Goal: Task Accomplishment & Management: Manage account settings

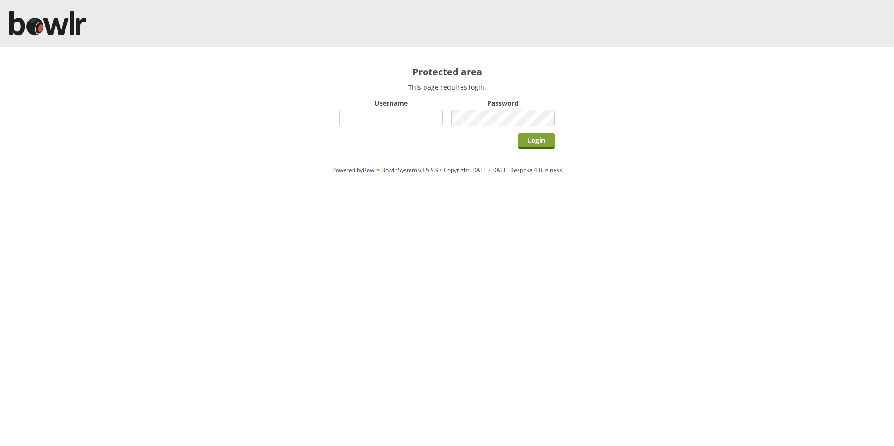
type input "hornseaindoorbowlsclub"
click at [537, 140] on input "Login" at bounding box center [536, 140] width 36 height 15
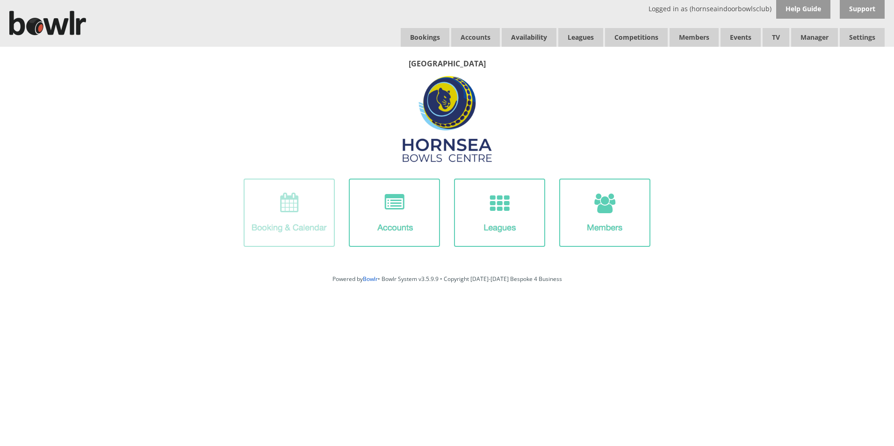
click at [303, 223] on img at bounding box center [289, 213] width 91 height 68
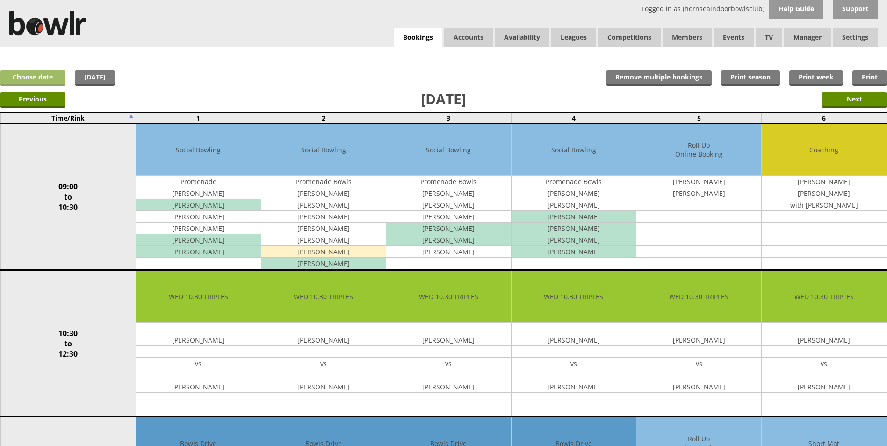
click at [45, 78] on link "Choose date" at bounding box center [32, 77] width 65 height 15
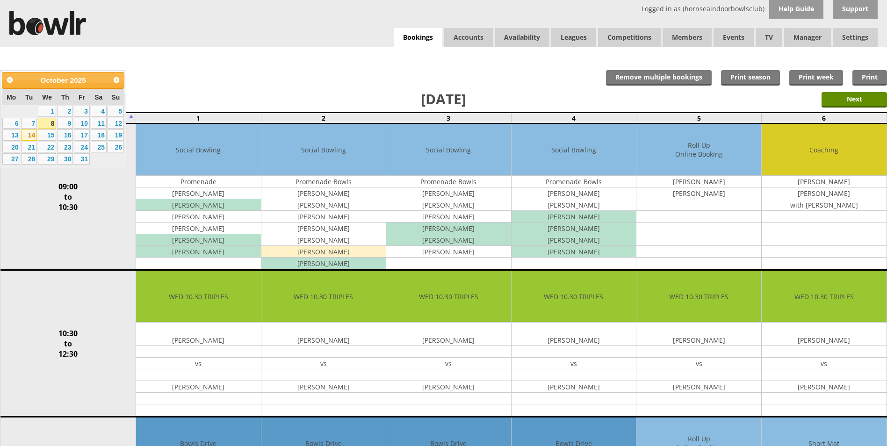
click at [33, 136] on link "14" at bounding box center [29, 135] width 16 height 11
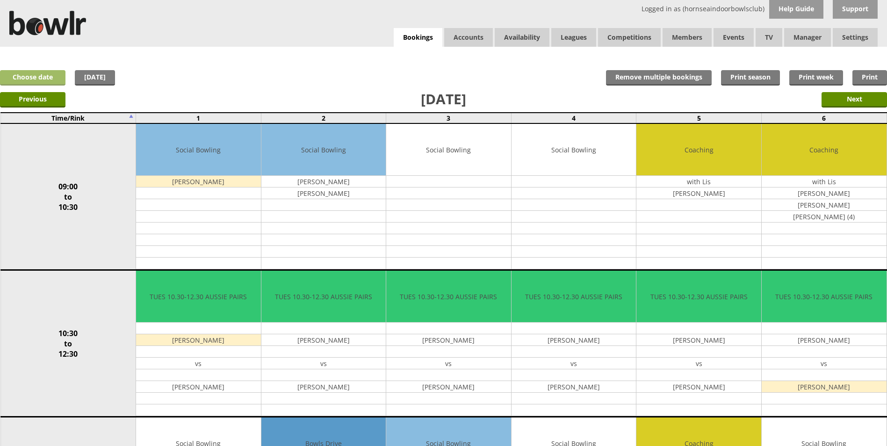
click at [36, 78] on link "Choose date" at bounding box center [32, 77] width 65 height 15
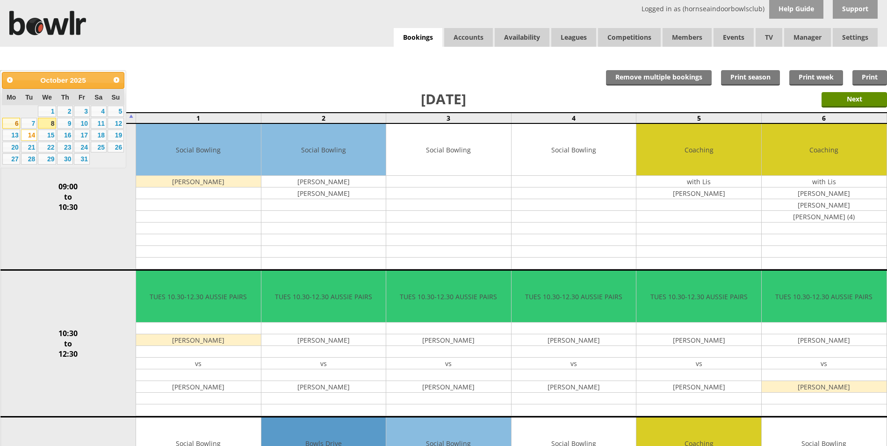
click at [15, 126] on link "6" at bounding box center [11, 123] width 18 height 11
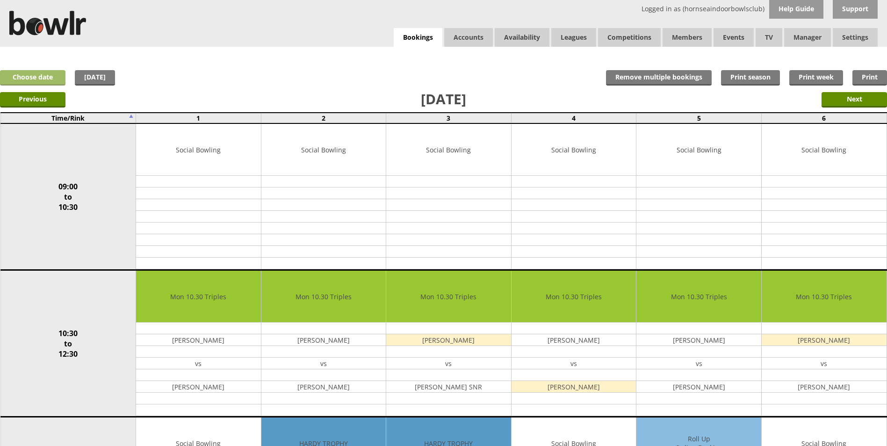
click at [48, 77] on link "Choose date" at bounding box center [32, 77] width 65 height 15
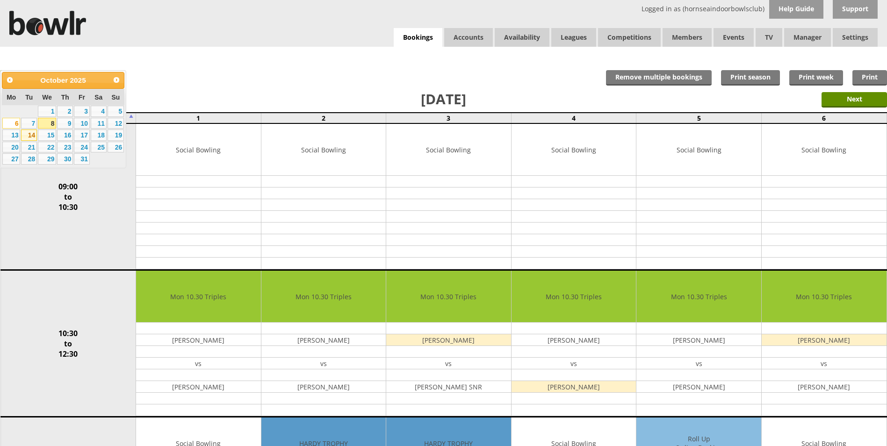
click at [30, 138] on link "14" at bounding box center [29, 135] width 16 height 11
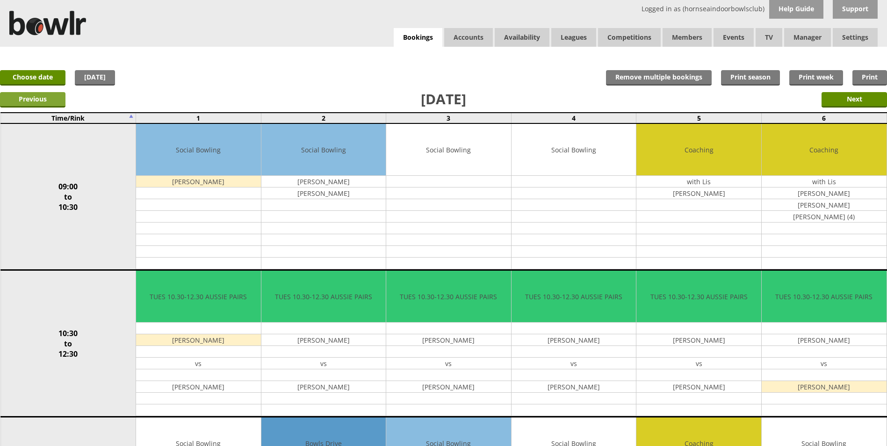
click at [45, 97] on input "Previous" at bounding box center [32, 99] width 65 height 15
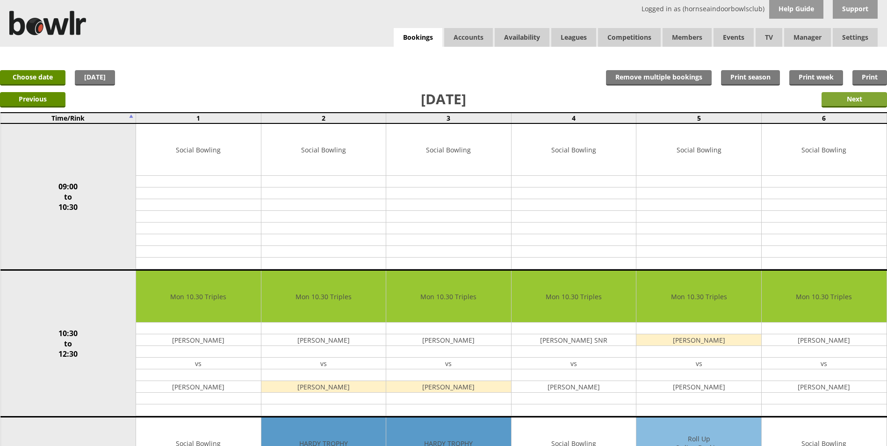
click at [858, 104] on input "Next" at bounding box center [853, 99] width 65 height 15
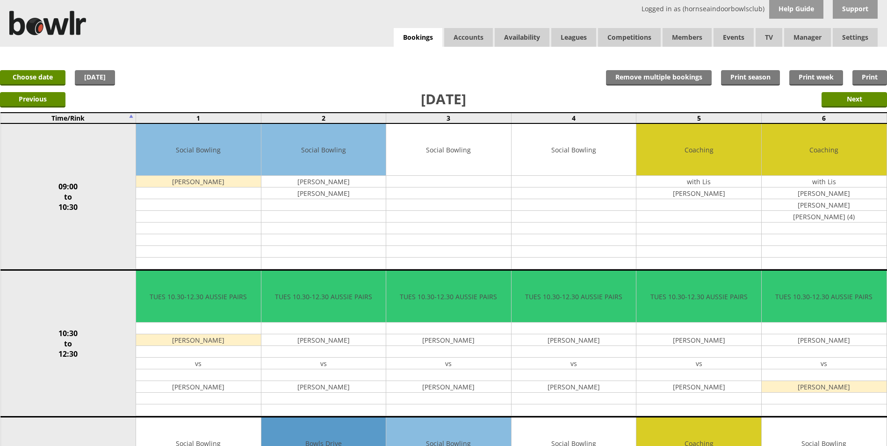
click at [858, 104] on input "Next" at bounding box center [853, 99] width 65 height 15
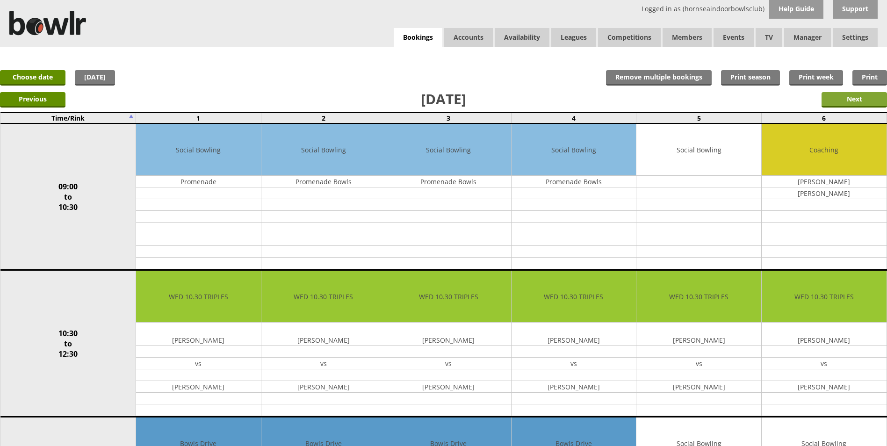
click at [852, 101] on input "Next" at bounding box center [853, 99] width 65 height 15
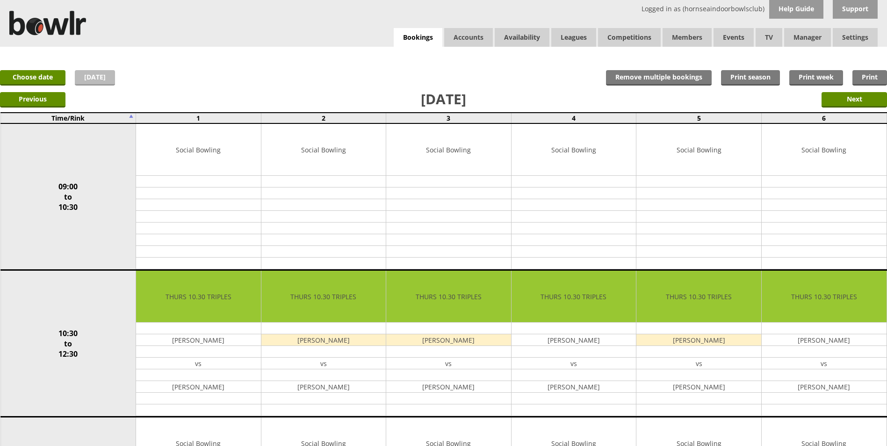
click at [101, 80] on link "[DATE]" at bounding box center [95, 77] width 40 height 15
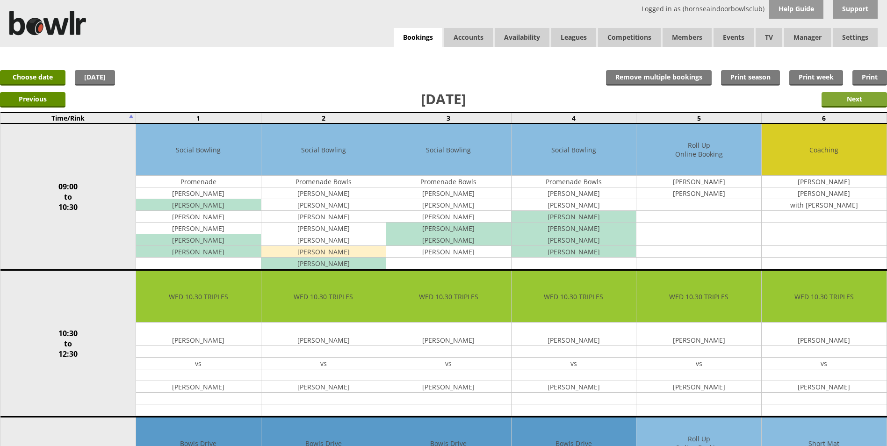
click at [836, 100] on input "Next" at bounding box center [853, 99] width 65 height 15
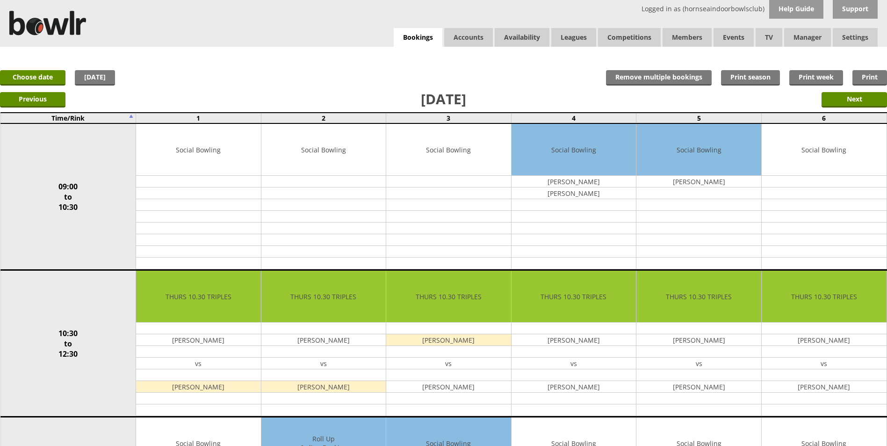
click at [836, 100] on input "Next" at bounding box center [853, 99] width 65 height 15
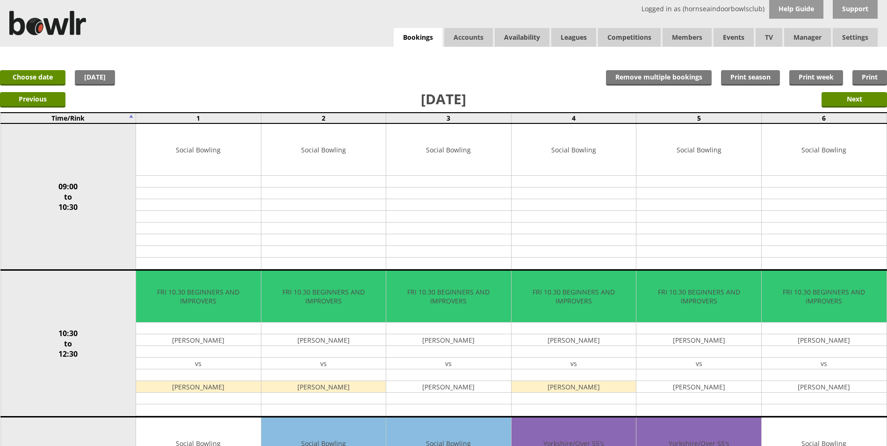
click at [836, 100] on input "Next" at bounding box center [853, 99] width 65 height 15
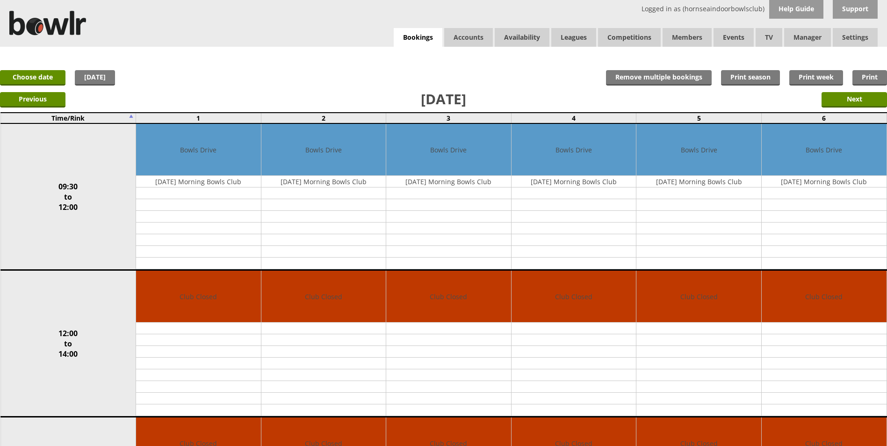
click at [836, 100] on input "Next" at bounding box center [853, 99] width 65 height 15
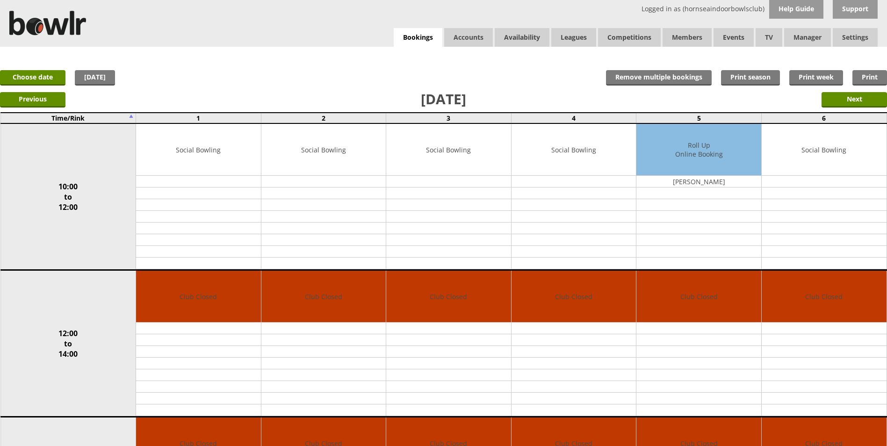
click at [836, 100] on input "Next" at bounding box center [853, 99] width 65 height 15
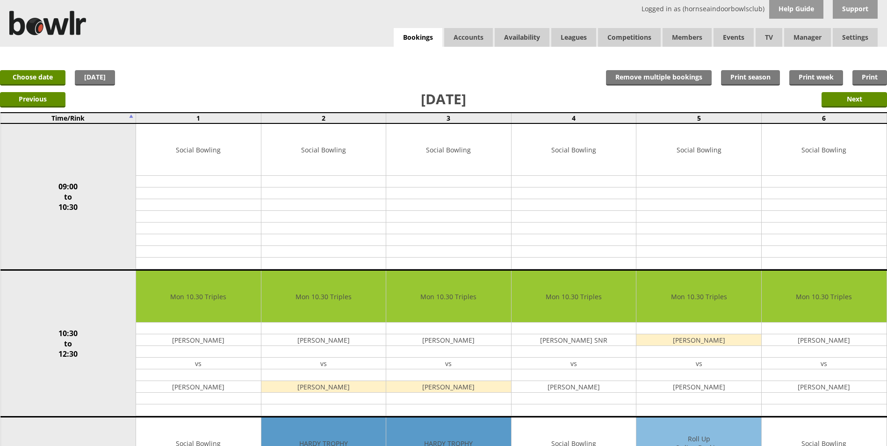
click at [836, 100] on input "Next" at bounding box center [853, 99] width 65 height 15
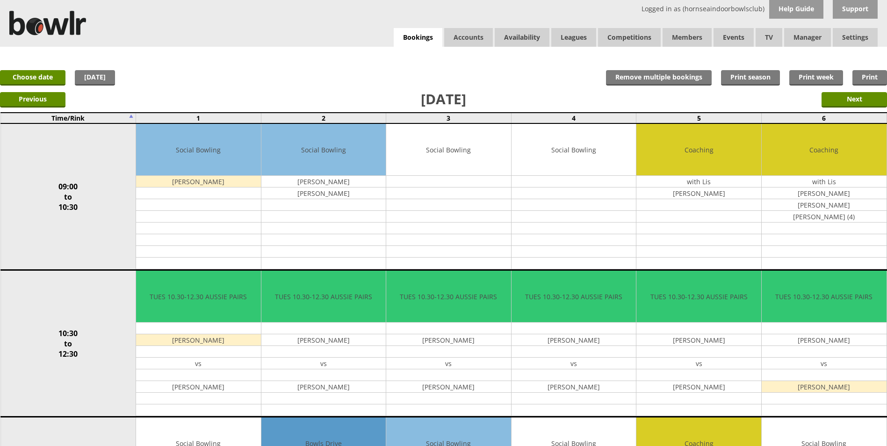
click at [836, 100] on input "Next" at bounding box center [853, 99] width 65 height 15
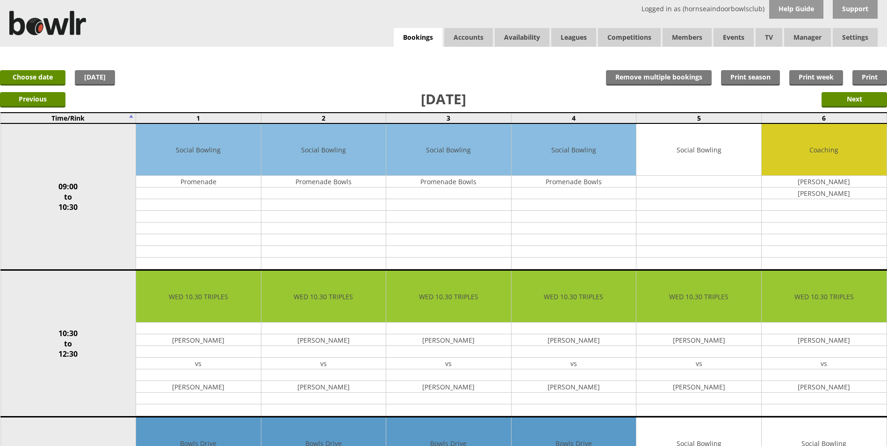
click at [836, 100] on input "Next" at bounding box center [853, 99] width 65 height 15
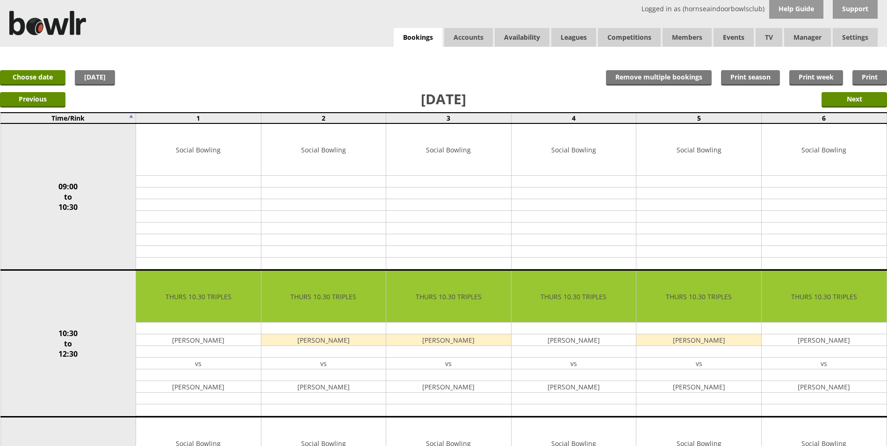
click at [836, 100] on input "Next" at bounding box center [853, 99] width 65 height 15
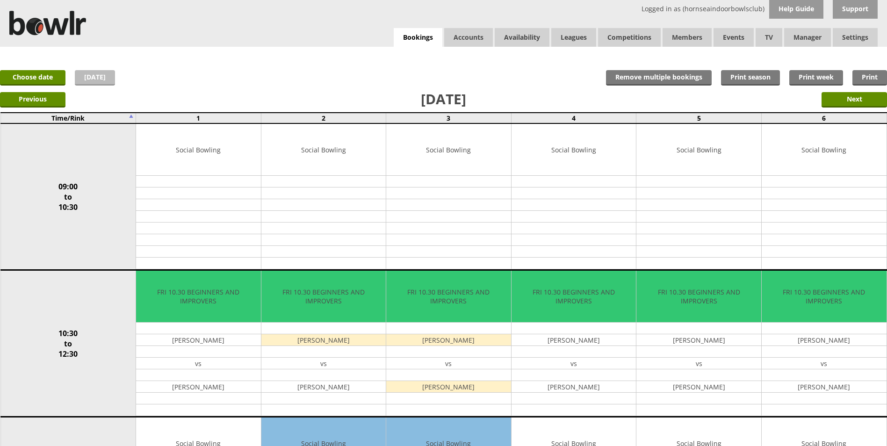
click at [89, 77] on link "[DATE]" at bounding box center [95, 77] width 40 height 15
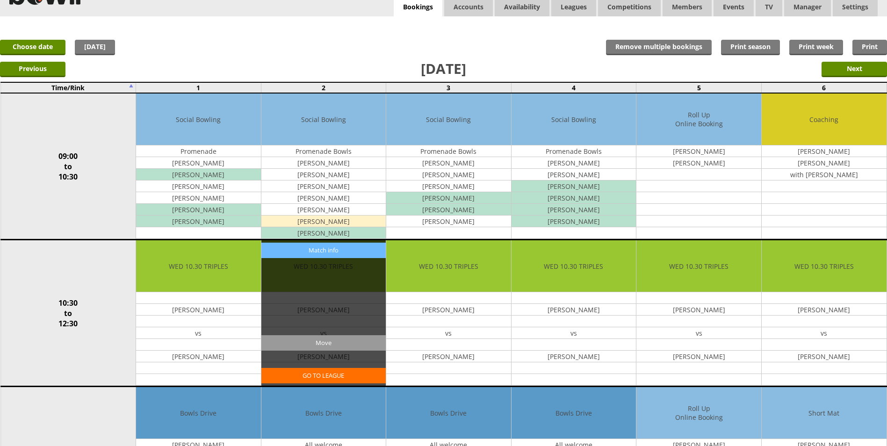
scroll to position [47, 0]
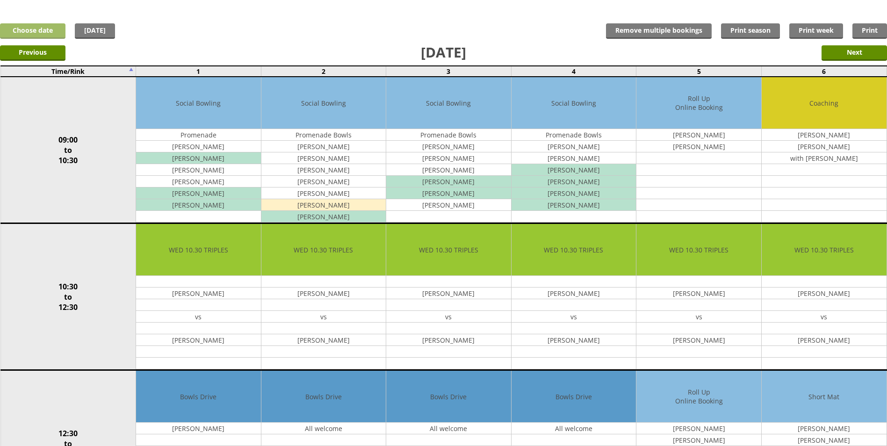
click at [43, 27] on link "Choose date" at bounding box center [32, 30] width 65 height 15
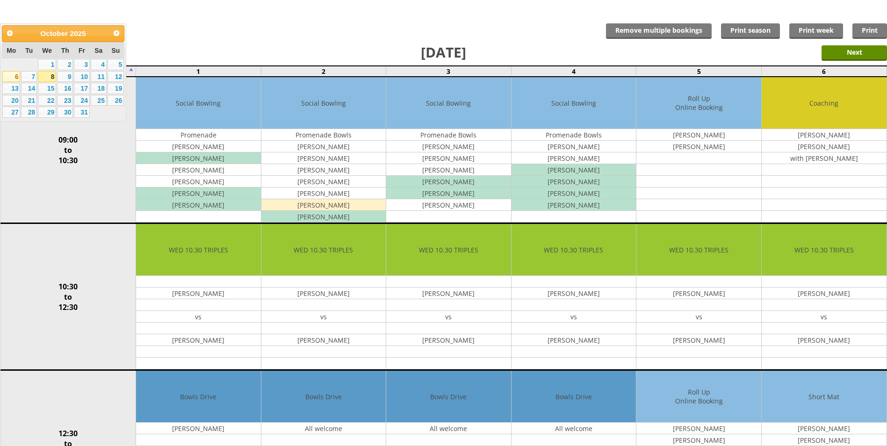
click at [12, 76] on link "6" at bounding box center [11, 76] width 18 height 11
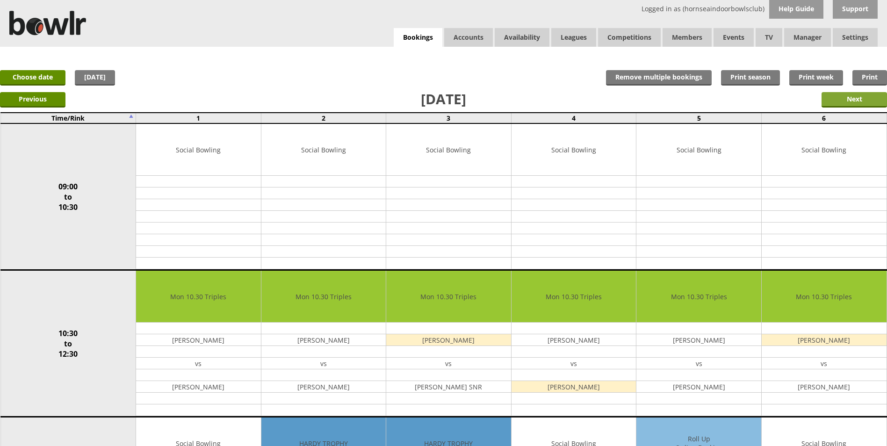
click at [837, 100] on input "Next" at bounding box center [853, 99] width 65 height 15
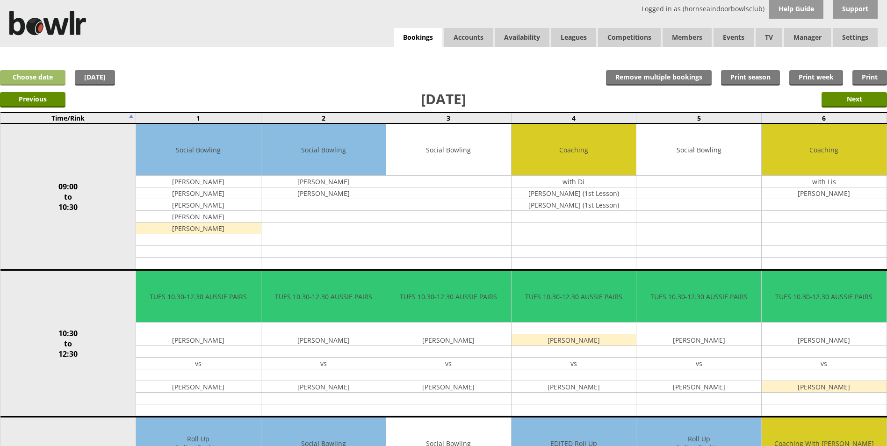
click at [38, 76] on link "Choose date" at bounding box center [32, 77] width 65 height 15
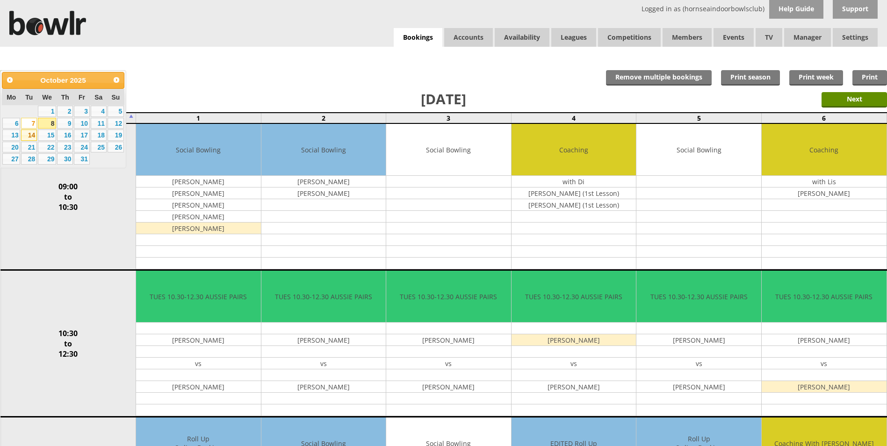
click at [31, 135] on link "14" at bounding box center [29, 135] width 16 height 11
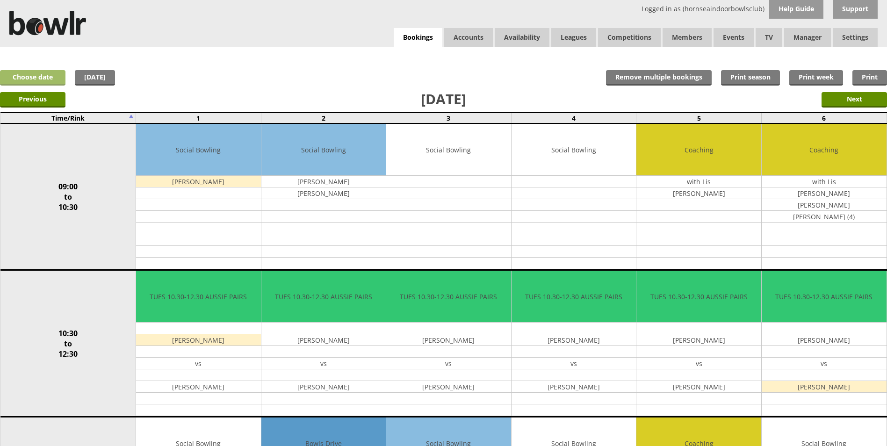
click at [55, 76] on link "Choose date" at bounding box center [32, 77] width 65 height 15
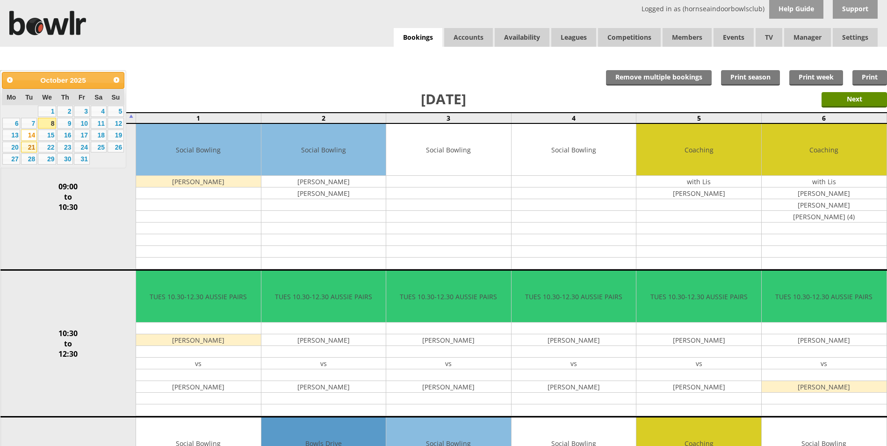
click at [30, 147] on link "21" at bounding box center [29, 147] width 16 height 11
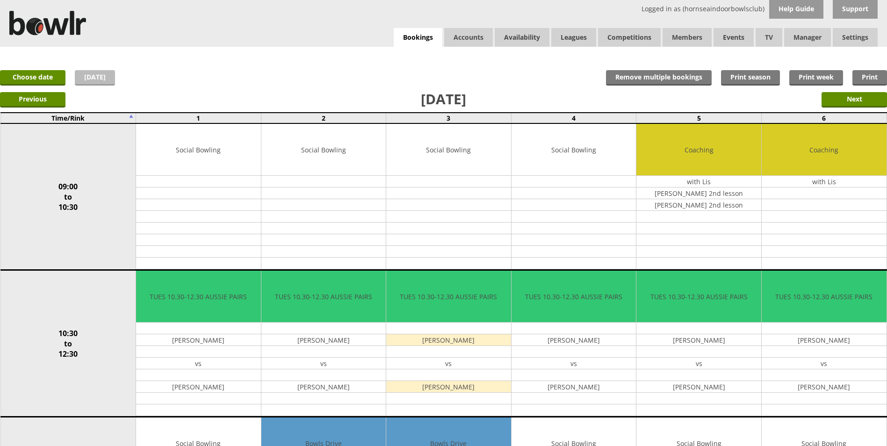
click at [95, 76] on link "[DATE]" at bounding box center [95, 77] width 40 height 15
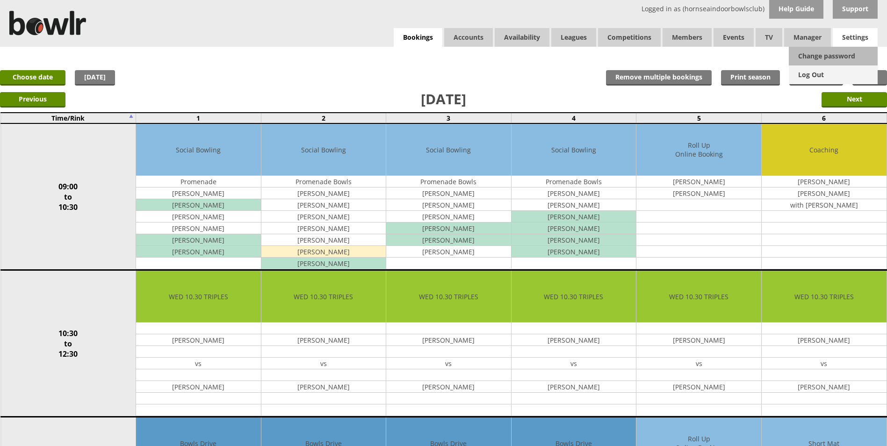
click at [825, 76] on link "Log Out" at bounding box center [833, 74] width 89 height 19
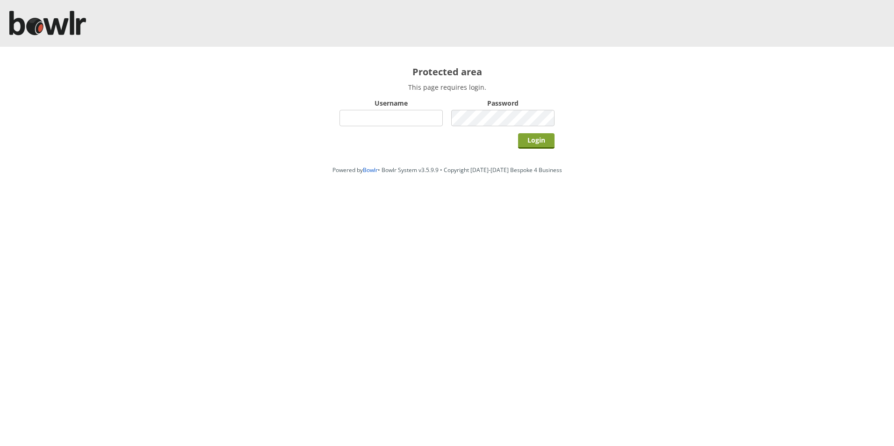
type input "hornseaindoorbowlsclub"
click at [532, 139] on input "Login" at bounding box center [536, 140] width 36 height 15
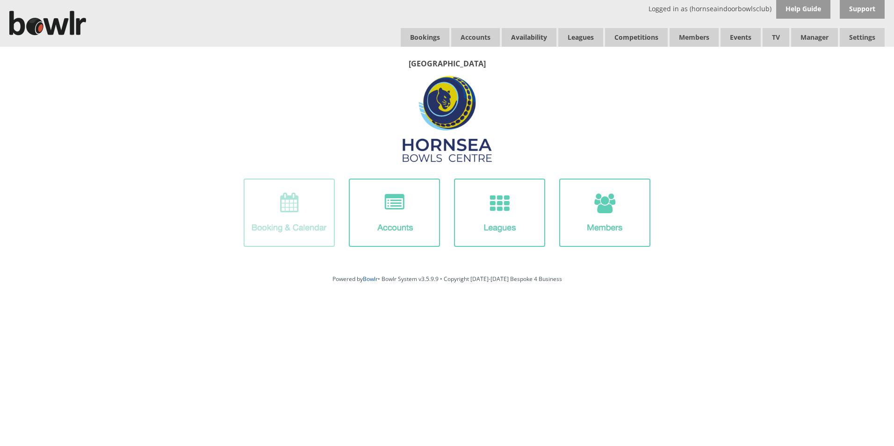
click at [299, 222] on img at bounding box center [289, 213] width 91 height 68
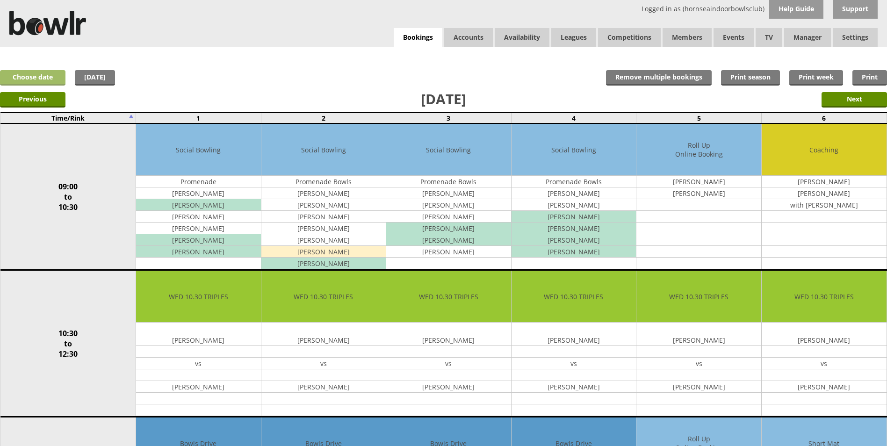
click at [46, 77] on link "Choose date" at bounding box center [32, 77] width 65 height 15
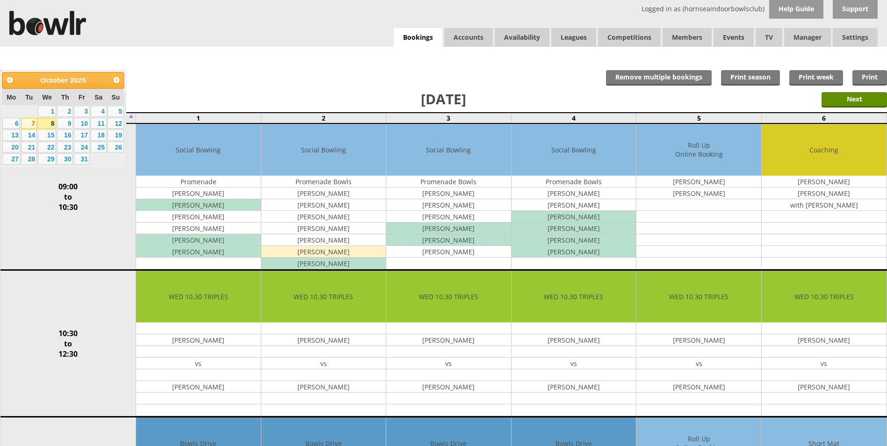
click at [30, 124] on link "7" at bounding box center [29, 123] width 16 height 11
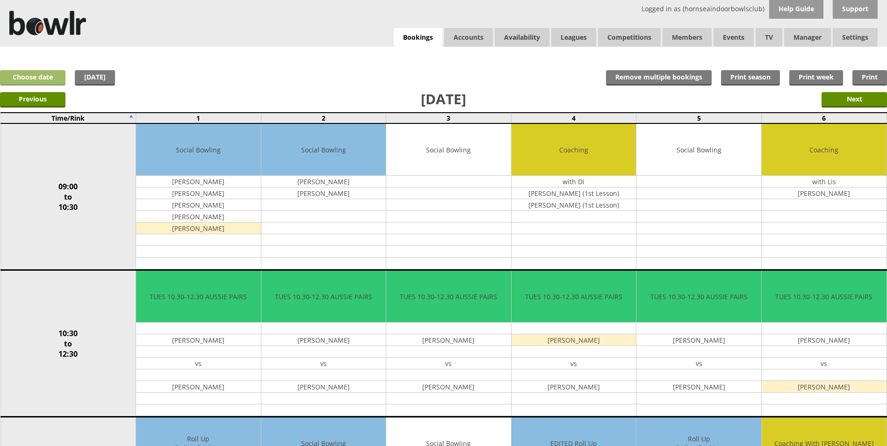
click at [41, 81] on link "Choose date" at bounding box center [32, 77] width 65 height 15
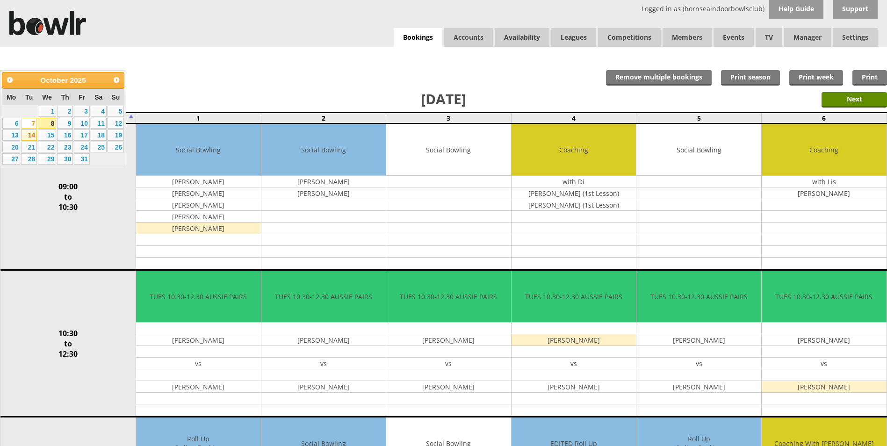
click at [29, 134] on link "14" at bounding box center [29, 135] width 16 height 11
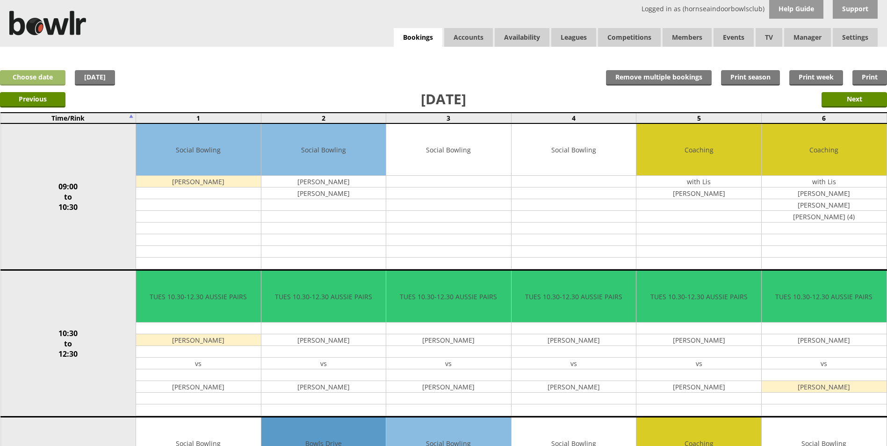
click at [48, 79] on link "Choose date" at bounding box center [32, 77] width 65 height 15
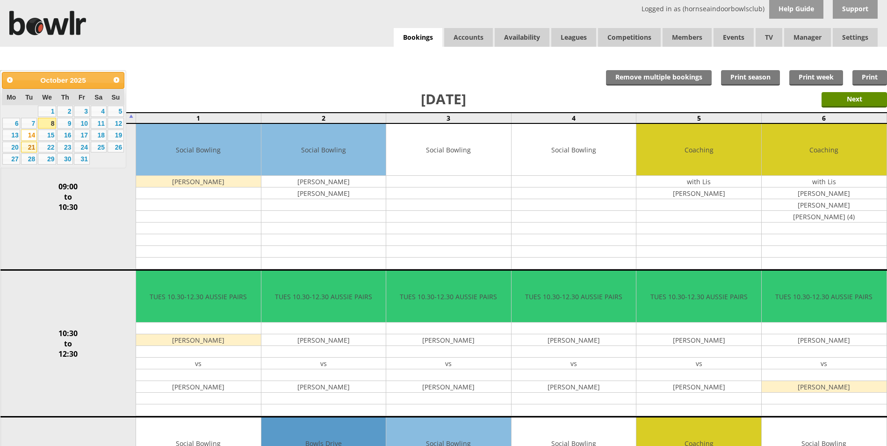
click at [31, 146] on link "21" at bounding box center [29, 147] width 16 height 11
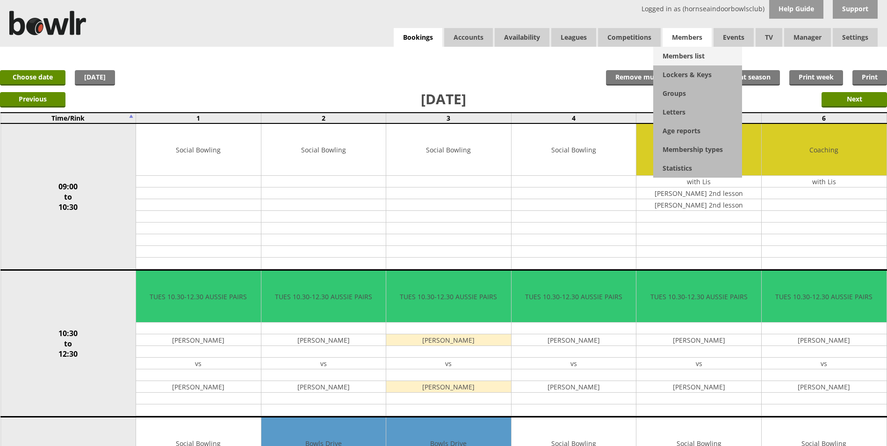
click at [682, 56] on link "Members list" at bounding box center [697, 56] width 89 height 19
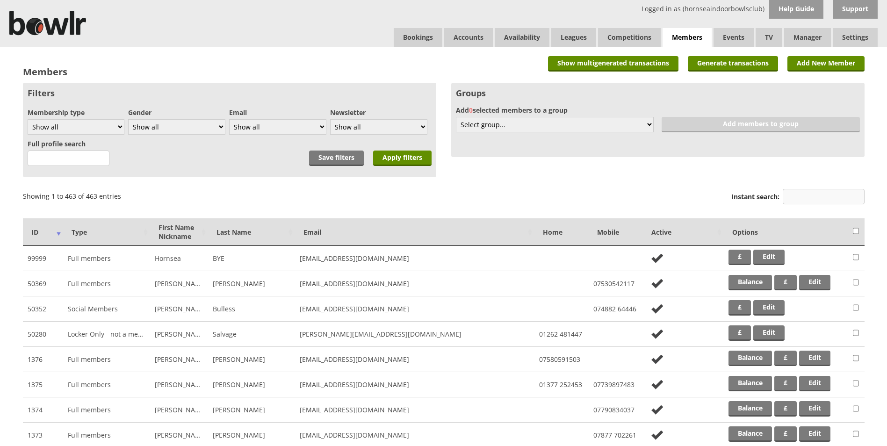
click at [802, 199] on input "Instant search:" at bounding box center [824, 196] width 82 height 15
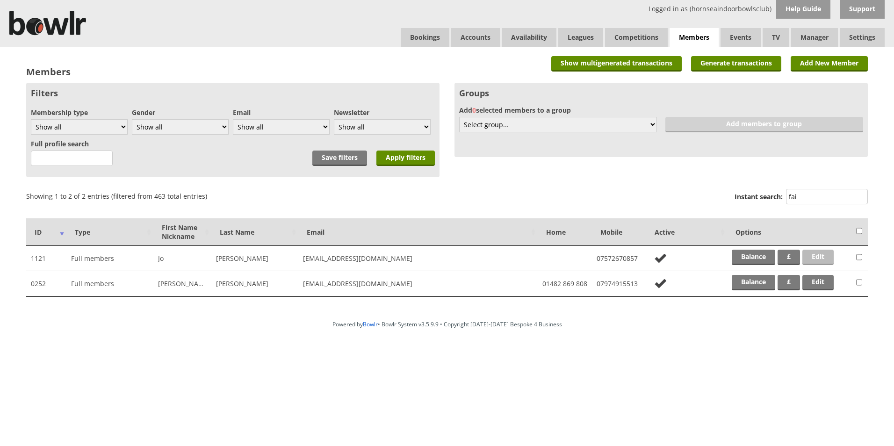
type input "fai"
click at [821, 258] on link "Edit" at bounding box center [817, 257] width 31 height 15
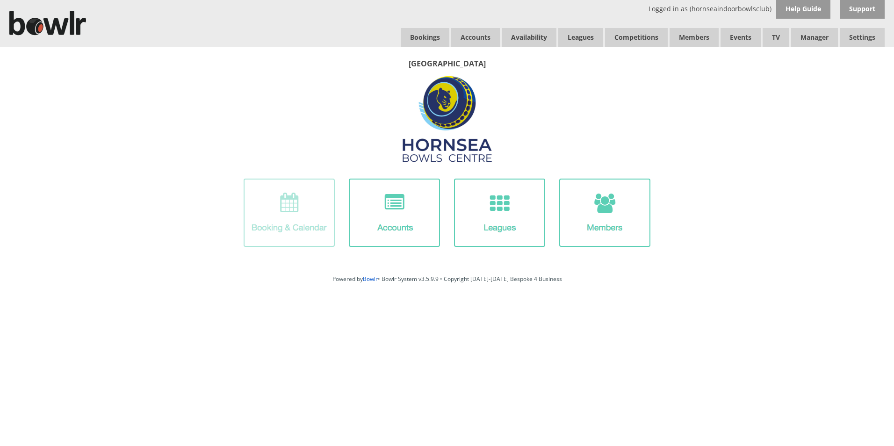
click at [307, 209] on img at bounding box center [289, 213] width 91 height 68
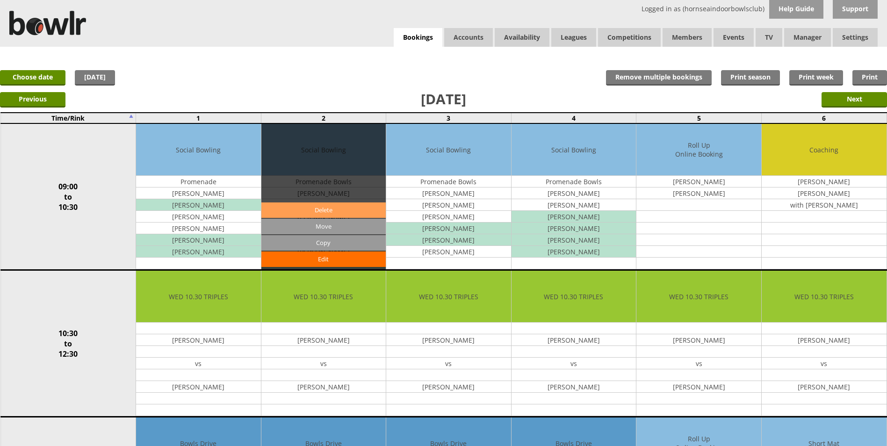
drag, startPoint x: 0, startPoint y: 0, endPoint x: 280, endPoint y: 207, distance: 348.3
click at [280, 207] on div "Edit Move Copy [GEOGRAPHIC_DATA]" at bounding box center [323, 196] width 125 height 145
click at [51, 77] on link "Choose date" at bounding box center [32, 77] width 65 height 15
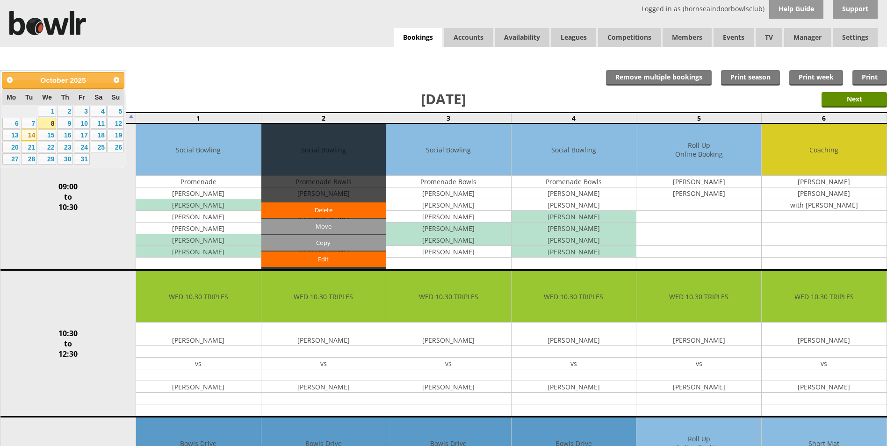
click at [31, 137] on link "14" at bounding box center [29, 135] width 16 height 11
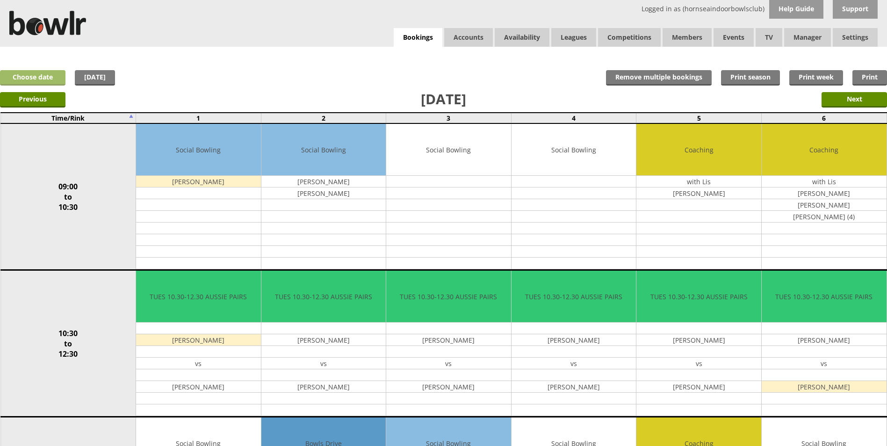
click at [49, 78] on link "Choose date" at bounding box center [32, 77] width 65 height 15
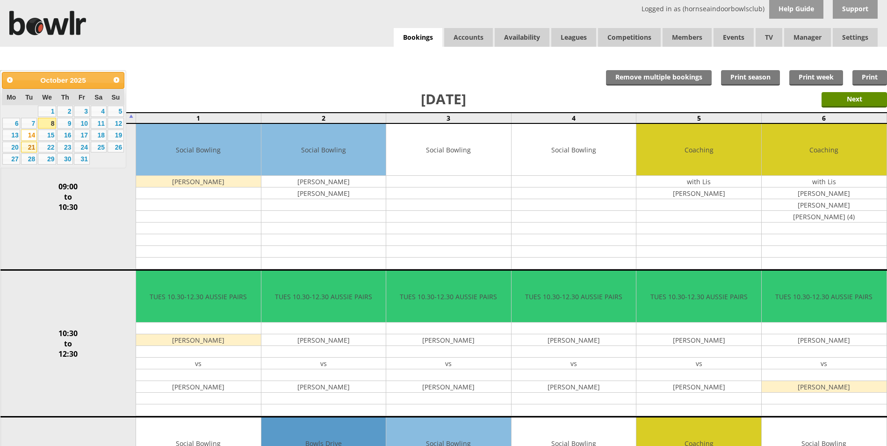
click at [31, 148] on link "21" at bounding box center [29, 147] width 16 height 11
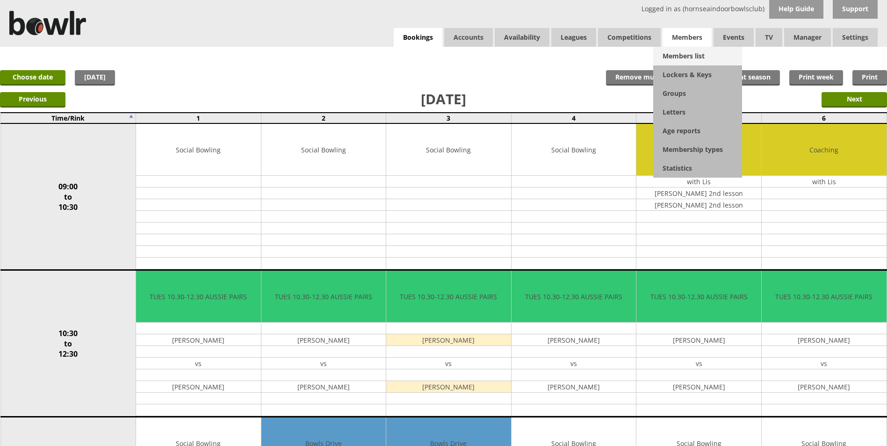
click at [668, 61] on link "Members list" at bounding box center [697, 56] width 89 height 19
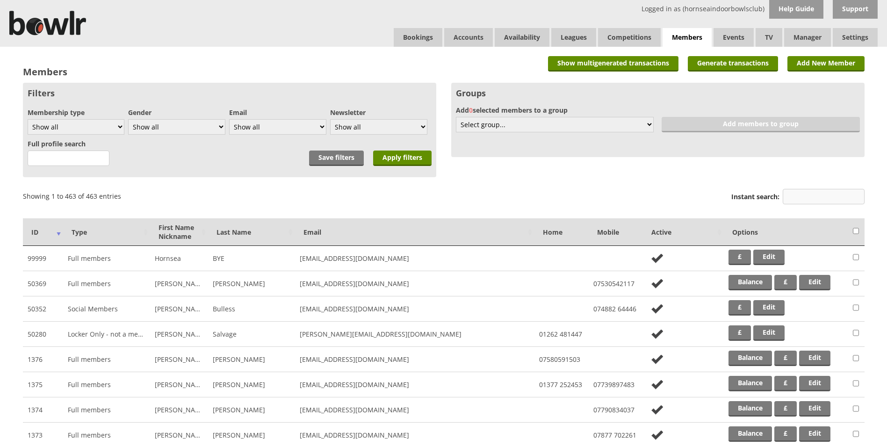
click at [806, 200] on input "Instant search:" at bounding box center [824, 196] width 82 height 15
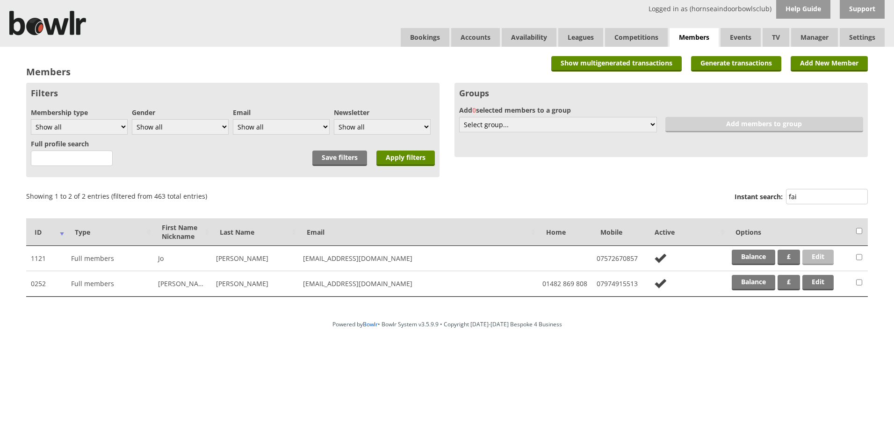
type input "fai"
click at [821, 257] on link "Edit" at bounding box center [817, 257] width 31 height 15
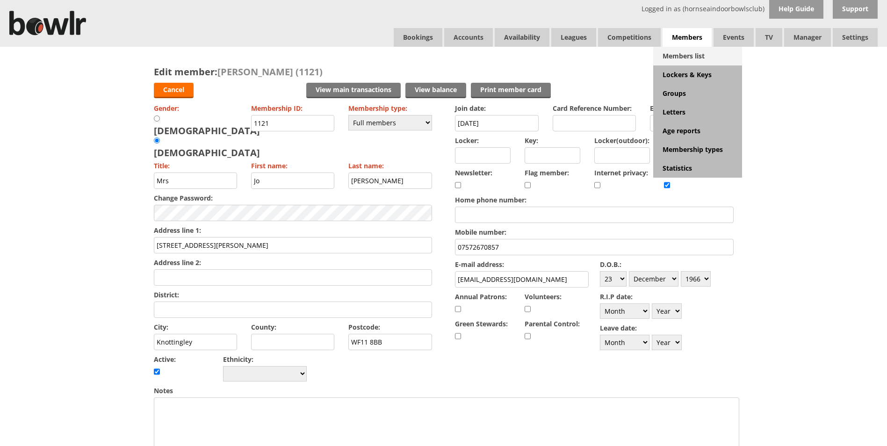
click at [668, 59] on link "Members list" at bounding box center [697, 56] width 89 height 19
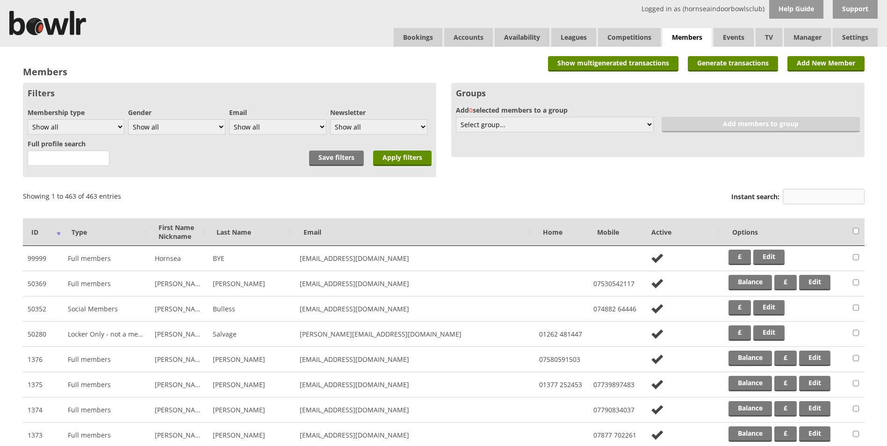
click at [806, 196] on input "Instant search:" at bounding box center [824, 196] width 82 height 15
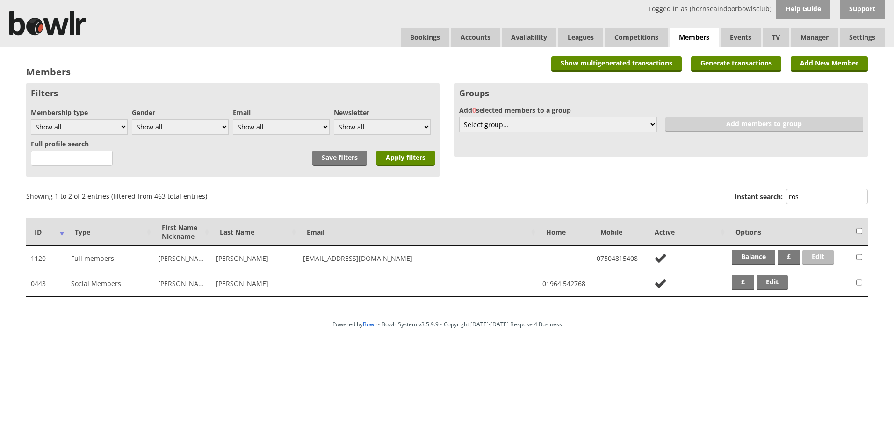
type input "ros"
click at [825, 259] on link "Edit" at bounding box center [817, 257] width 31 height 15
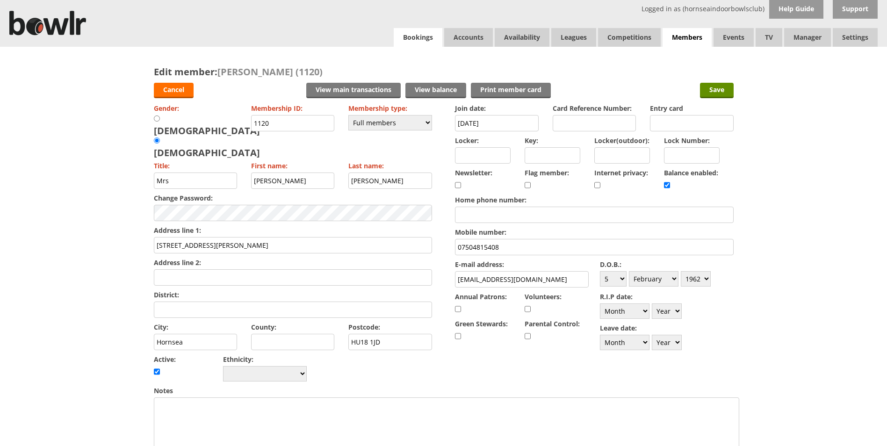
click at [421, 40] on link "Bookings" at bounding box center [418, 37] width 49 height 19
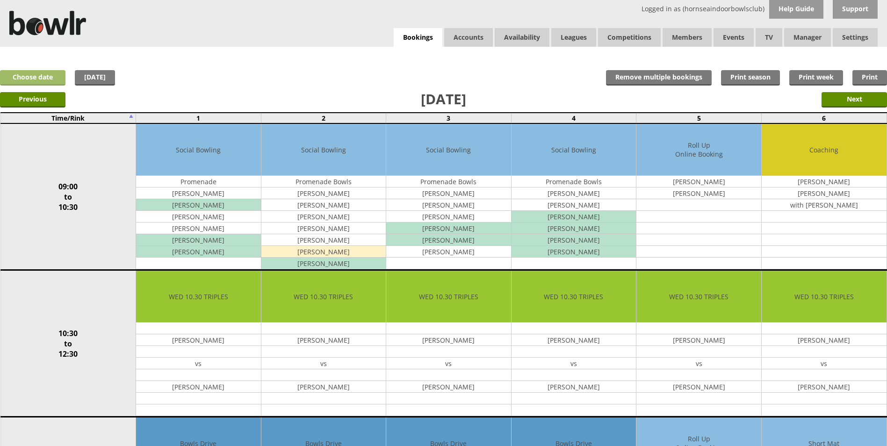
click at [49, 78] on link "Choose date" at bounding box center [32, 77] width 65 height 15
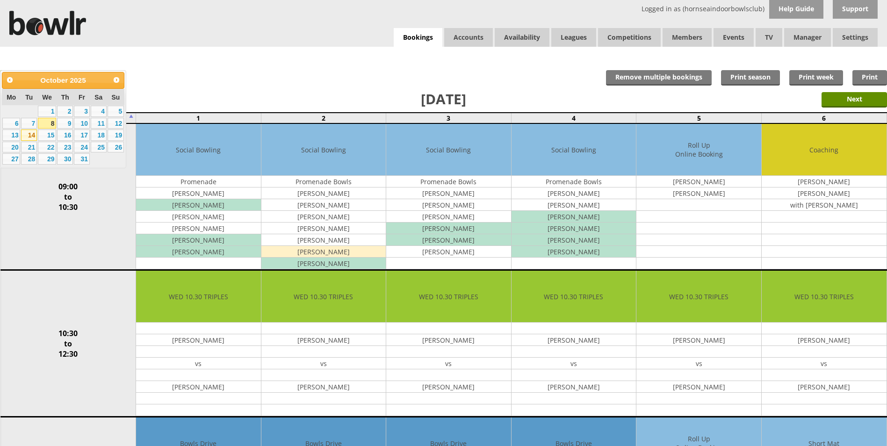
click at [33, 134] on link "14" at bounding box center [29, 135] width 16 height 11
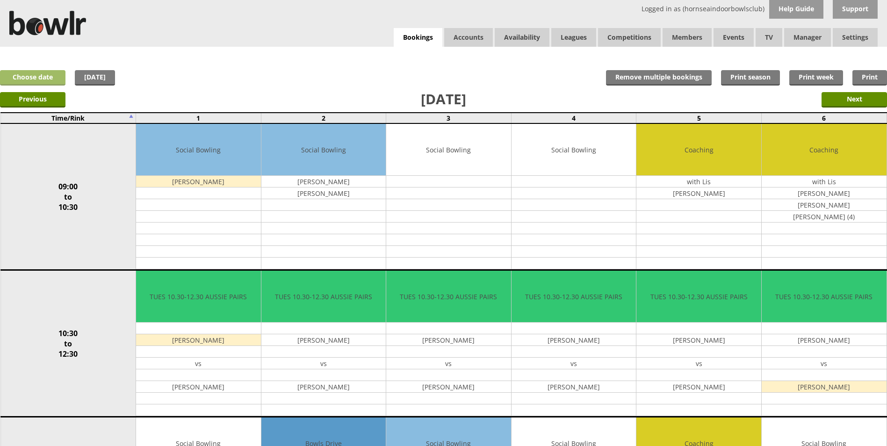
click at [60, 82] on link "Choose date" at bounding box center [32, 77] width 65 height 15
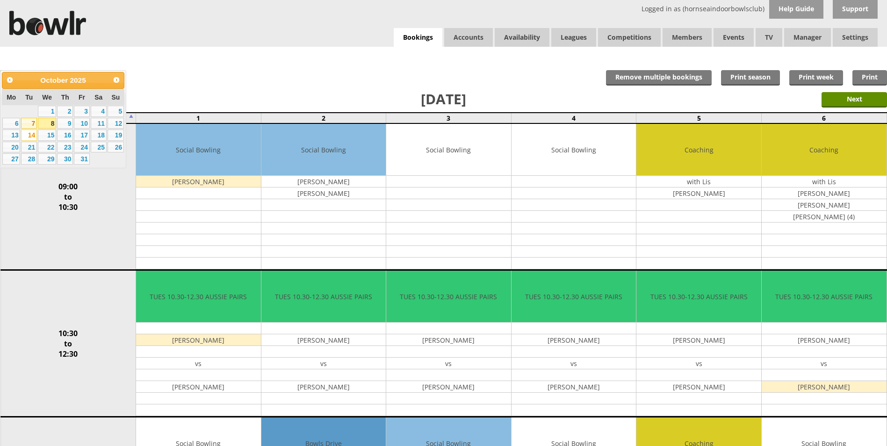
click at [29, 122] on link "7" at bounding box center [29, 123] width 16 height 11
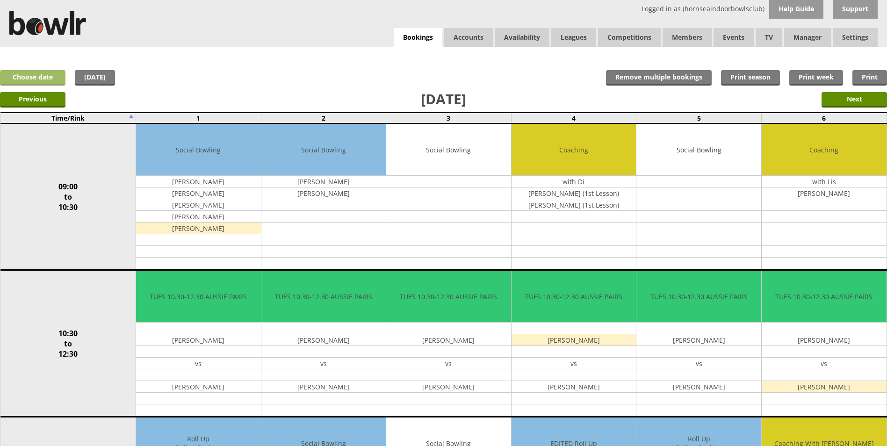
click at [50, 77] on link "Choose date" at bounding box center [32, 77] width 65 height 15
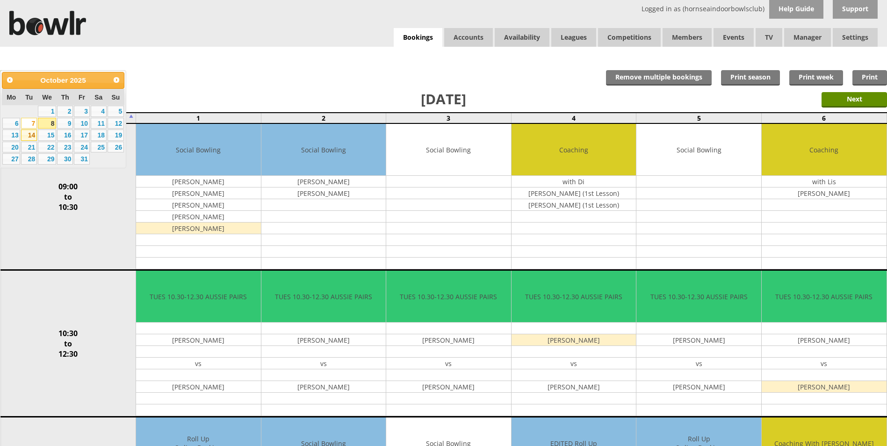
click at [29, 137] on link "14" at bounding box center [29, 135] width 16 height 11
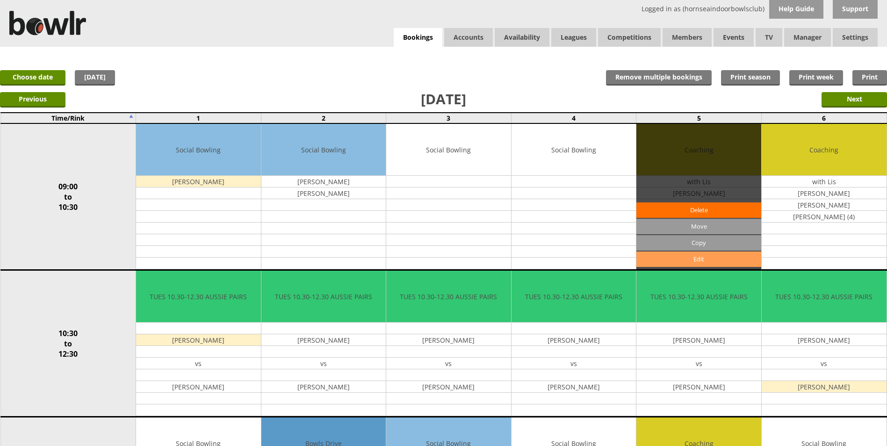
click at [687, 258] on link "Edit" at bounding box center [698, 259] width 125 height 15
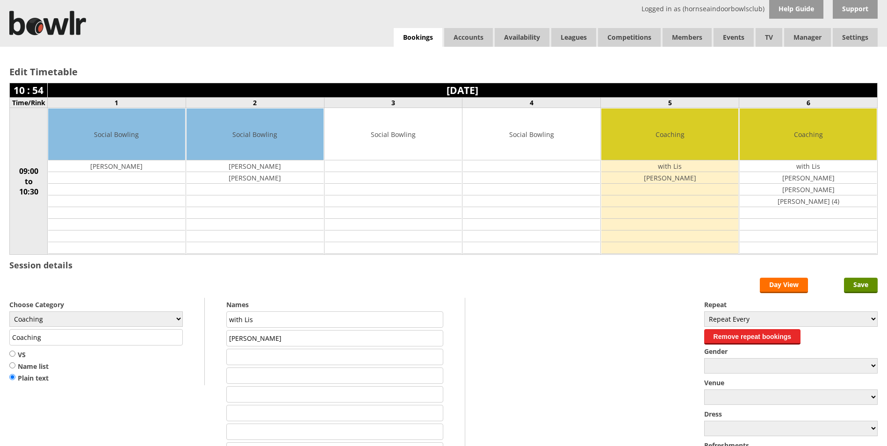
click at [323, 356] on input "text" at bounding box center [334, 357] width 217 height 16
type input "[PERSON_NAME] (2nd lesson )"
click at [253, 375] on input "text" at bounding box center [334, 375] width 217 height 16
type input "[PERSON_NAME] (2nd lesson )"
click at [867, 284] on input "Save" at bounding box center [861, 285] width 34 height 15
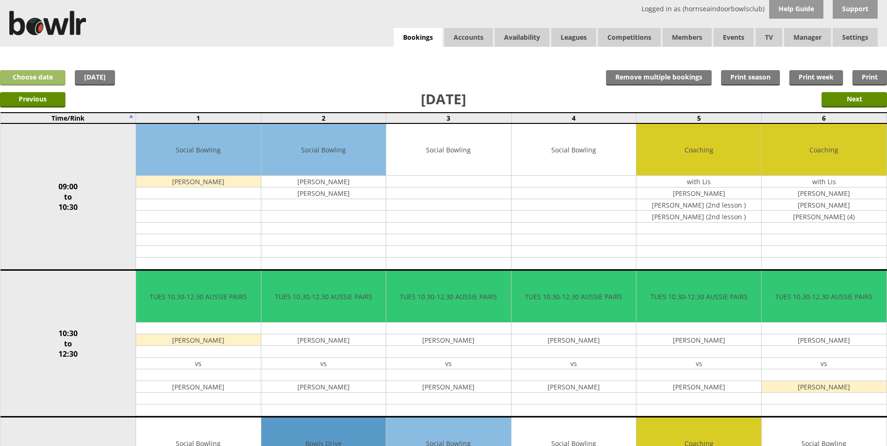
click at [56, 79] on link "Choose date" at bounding box center [32, 77] width 65 height 15
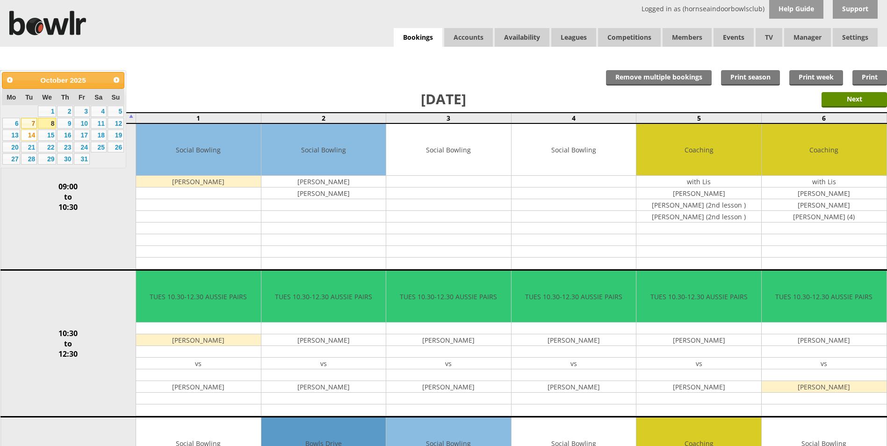
click at [29, 125] on link "7" at bounding box center [29, 123] width 16 height 11
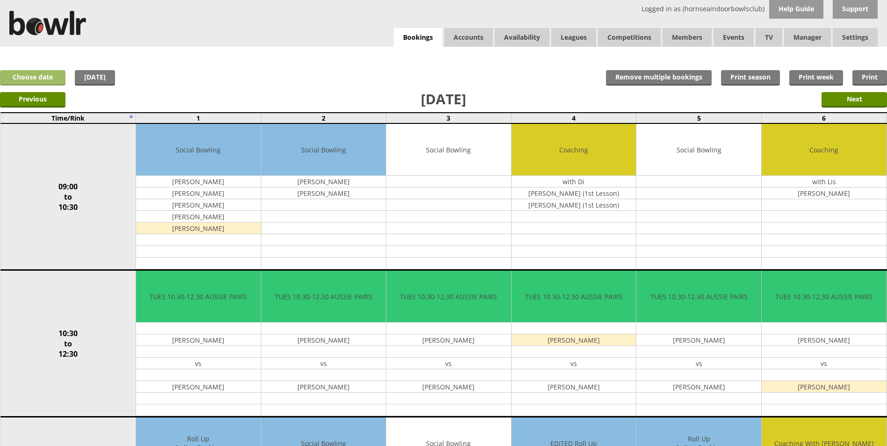
click at [46, 76] on link "Choose date" at bounding box center [32, 77] width 65 height 15
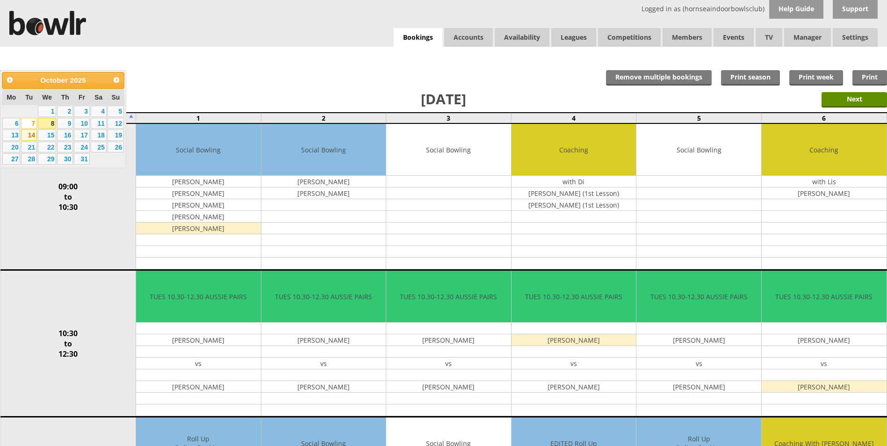
click at [32, 135] on link "14" at bounding box center [29, 135] width 16 height 11
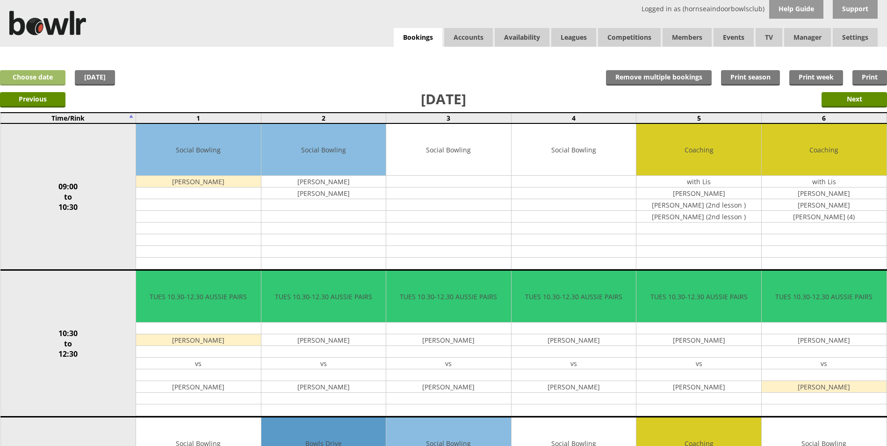
click at [49, 81] on link "Choose date" at bounding box center [32, 77] width 65 height 15
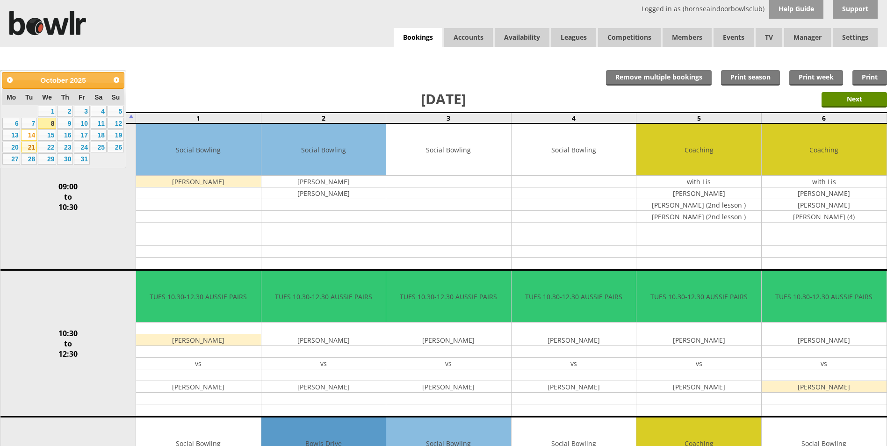
click at [33, 145] on link "21" at bounding box center [29, 147] width 16 height 11
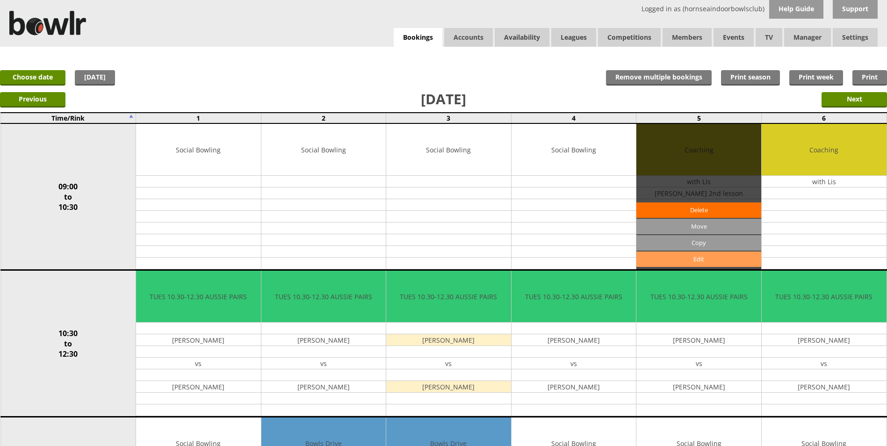
click at [706, 259] on link "Edit" at bounding box center [698, 259] width 125 height 15
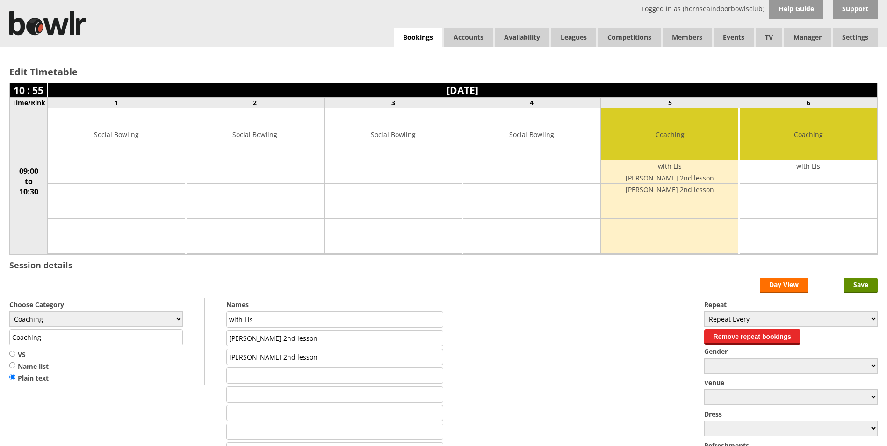
click at [279, 338] on input "Joe Fairburn 2nd lesson" at bounding box center [334, 338] width 217 height 16
type input "Joe Fairburn 3rd lesson"
drag, startPoint x: 297, startPoint y: 356, endPoint x: 303, endPoint y: 367, distance: 13.4
click at [300, 360] on input "Debbie Rosenberg 2nd lesson" at bounding box center [334, 357] width 217 height 16
type input "Debbie Rosenberg 3rd lesson"
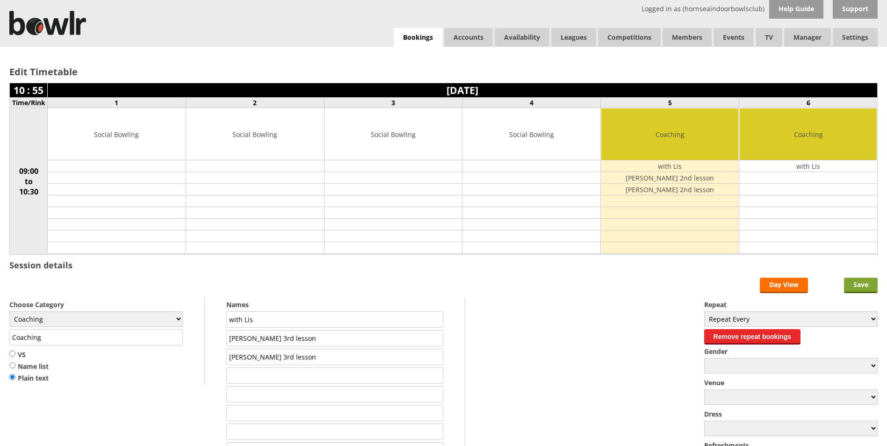
click at [855, 284] on input "Save" at bounding box center [861, 285] width 34 height 15
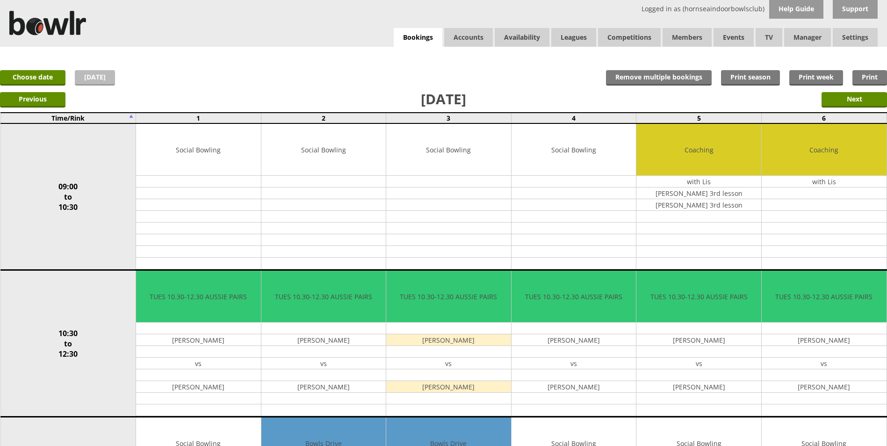
click at [98, 79] on link "[DATE]" at bounding box center [95, 77] width 40 height 15
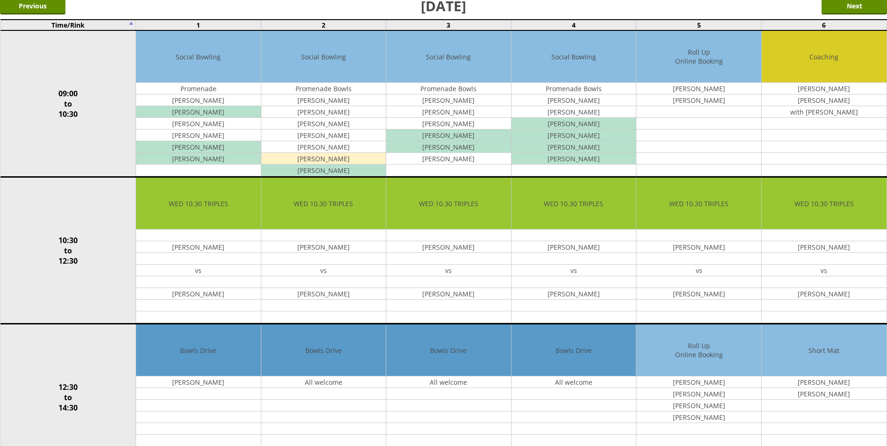
scroll to position [94, 0]
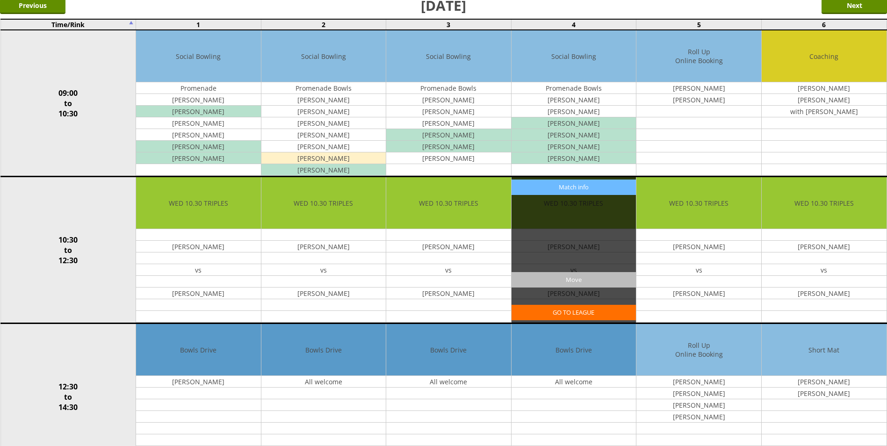
drag, startPoint x: 619, startPoint y: 291, endPoint x: 612, endPoint y: 284, distance: 9.9
click at [612, 286] on div "Match info GO TO LEAGUE Move" at bounding box center [573, 249] width 125 height 145
